Goal: Entertainment & Leisure: Consume media (video, audio)

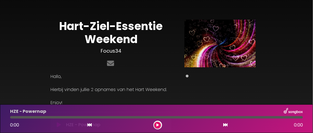
click at [158, 124] on icon at bounding box center [157, 125] width 2 height 3
click at [157, 126] on icon at bounding box center [158, 125] width 2 height 3
click at [157, 126] on icon at bounding box center [157, 125] width 2 height 3
click at [223, 125] on button at bounding box center [225, 125] width 5 height 7
click at [119, 57] on div "Hart-Ziel-Essentie Weekend Focus34" at bounding box center [110, 44] width 127 height 49
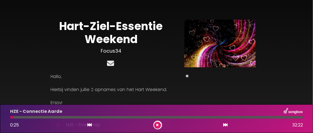
click at [110, 61] on icon at bounding box center [110, 63] width 9 height 7
click at [224, 125] on icon at bounding box center [225, 125] width 4 height 4
click at [89, 125] on icon at bounding box center [89, 125] width 4 height 4
click at [223, 126] on icon at bounding box center [225, 125] width 4 height 4
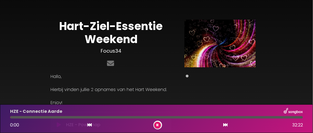
click at [223, 126] on icon at bounding box center [225, 125] width 4 height 4
click at [223, 125] on icon at bounding box center [225, 125] width 4 height 4
click at [224, 125] on icon at bounding box center [225, 125] width 4 height 4
drag, startPoint x: 224, startPoint y: 125, endPoint x: 102, endPoint y: 101, distance: 124.9
click at [102, 101] on div "Hart-Ziel-Essentie Weekend Focus34 Hallo, Enjoy!" at bounding box center [156, 114] width 313 height 214
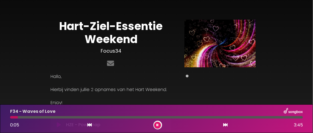
drag, startPoint x: 35, startPoint y: 111, endPoint x: 35, endPoint y: 107, distance: 3.6
click at [225, 126] on icon at bounding box center [225, 125] width 4 height 4
click at [223, 126] on icon at bounding box center [225, 125] width 4 height 4
click at [35, 112] on p "HZE - Powernap" at bounding box center [28, 111] width 36 height 7
click at [114, 56] on div "Hart-Ziel-Essentie Weekend Focus34" at bounding box center [110, 44] width 127 height 49
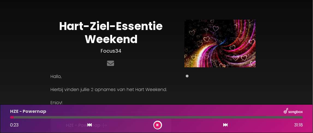
click at [167, 82] on p at bounding box center [110, 83] width 121 height 7
click at [157, 125] on icon at bounding box center [158, 125] width 2 height 3
click at [157, 124] on icon at bounding box center [157, 125] width 2 height 3
click at [109, 64] on icon at bounding box center [110, 63] width 9 height 7
click at [91, 125] on icon at bounding box center [89, 125] width 4 height 4
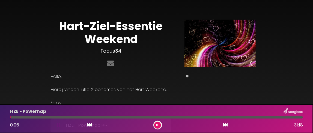
click at [224, 125] on icon at bounding box center [225, 125] width 4 height 4
drag, startPoint x: 195, startPoint y: 86, endPoint x: 285, endPoint y: 56, distance: 95.1
click at [285, 56] on div "Hart-Ziel-Essentie Weekend Focus34 Hallo, Enjoy!" at bounding box center [157, 114] width 262 height 214
click at [188, 76] on span at bounding box center [187, 76] width 3 height 3
